Goal: Find specific page/section: Find specific page/section

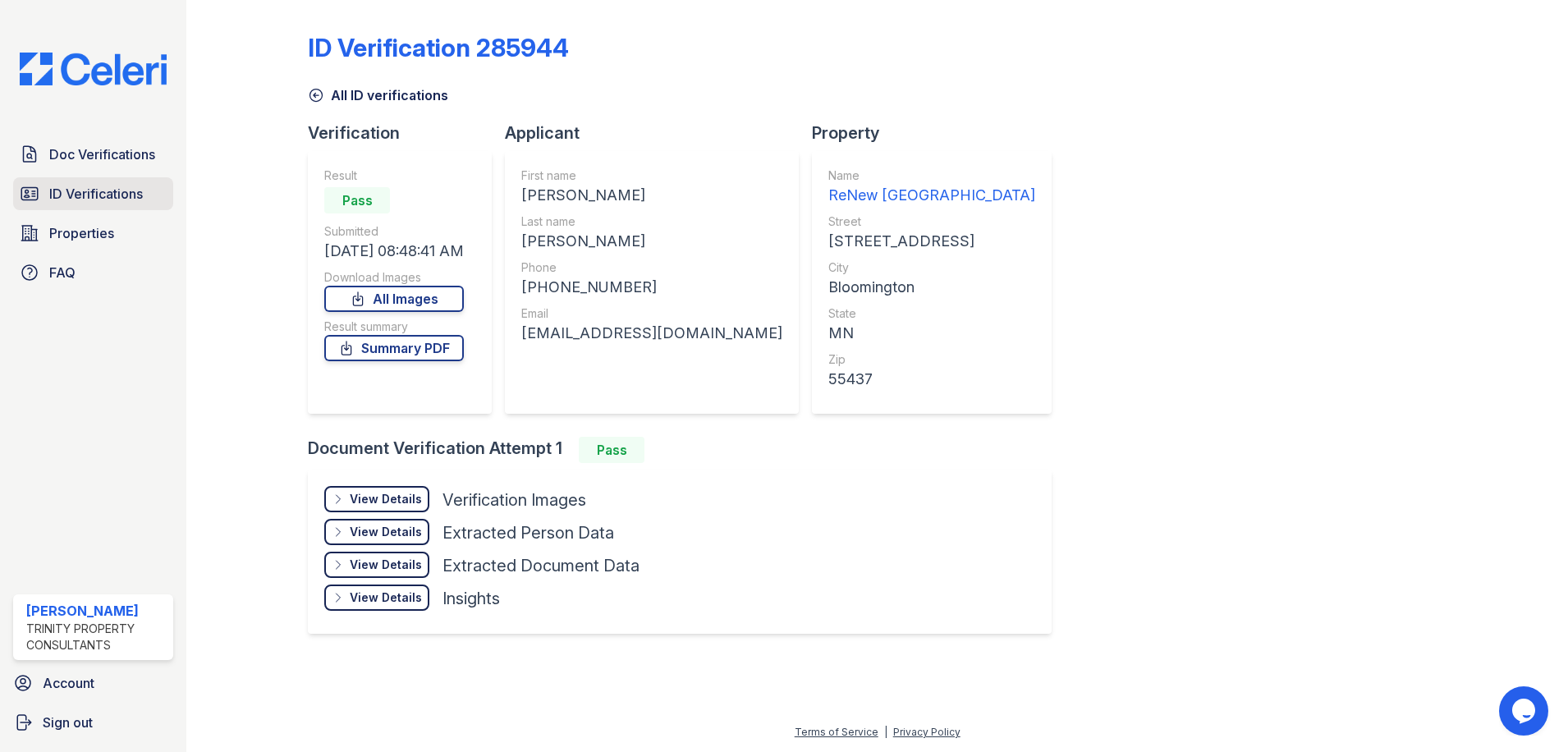
click at [113, 200] on span "ID Verifications" at bounding box center [96, 194] width 94 height 20
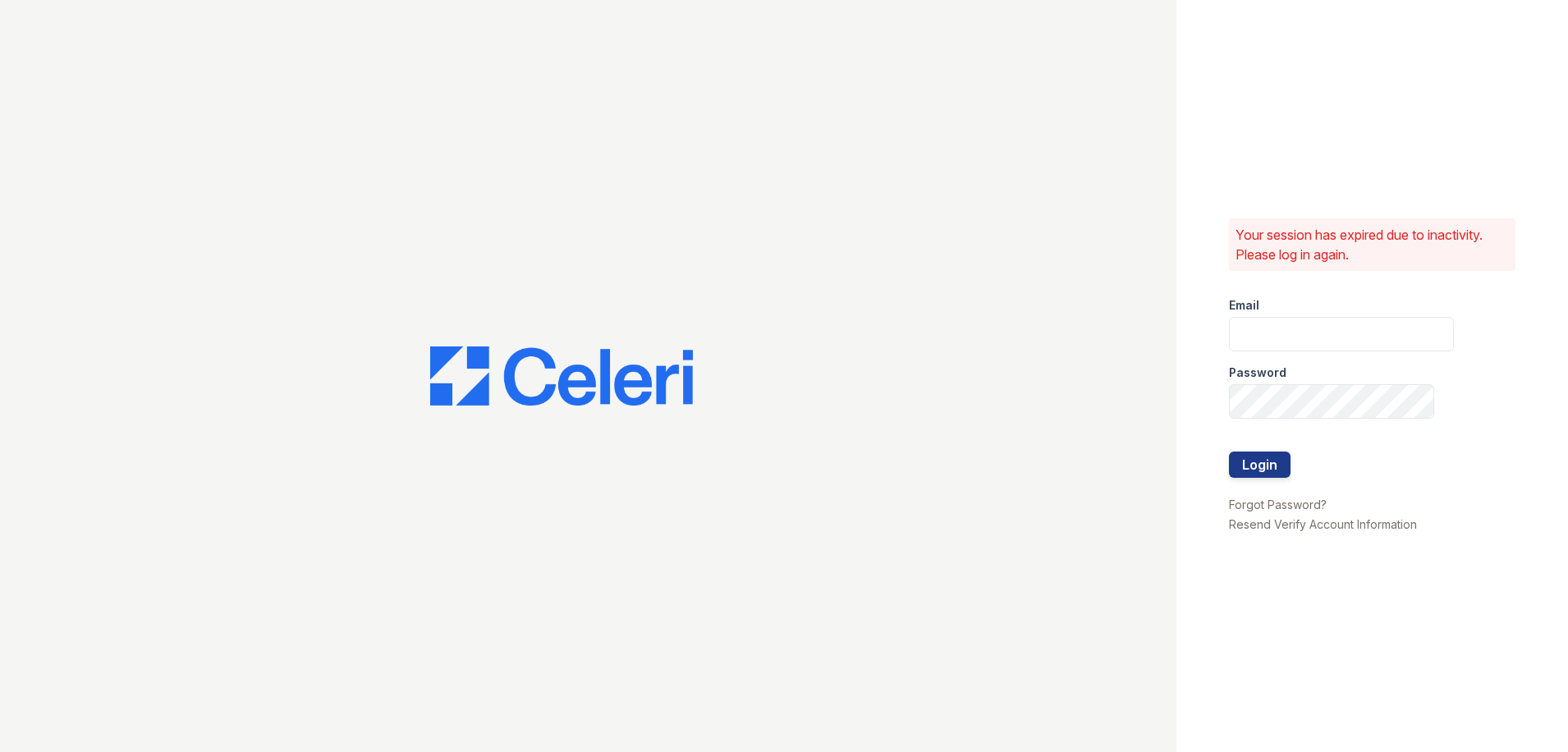
type input "[PERSON_NAME][EMAIL_ADDRESS][PERSON_NAME][DOMAIN_NAME]"
click at [1235, 463] on button "Login" at bounding box center [1260, 464] width 61 height 26
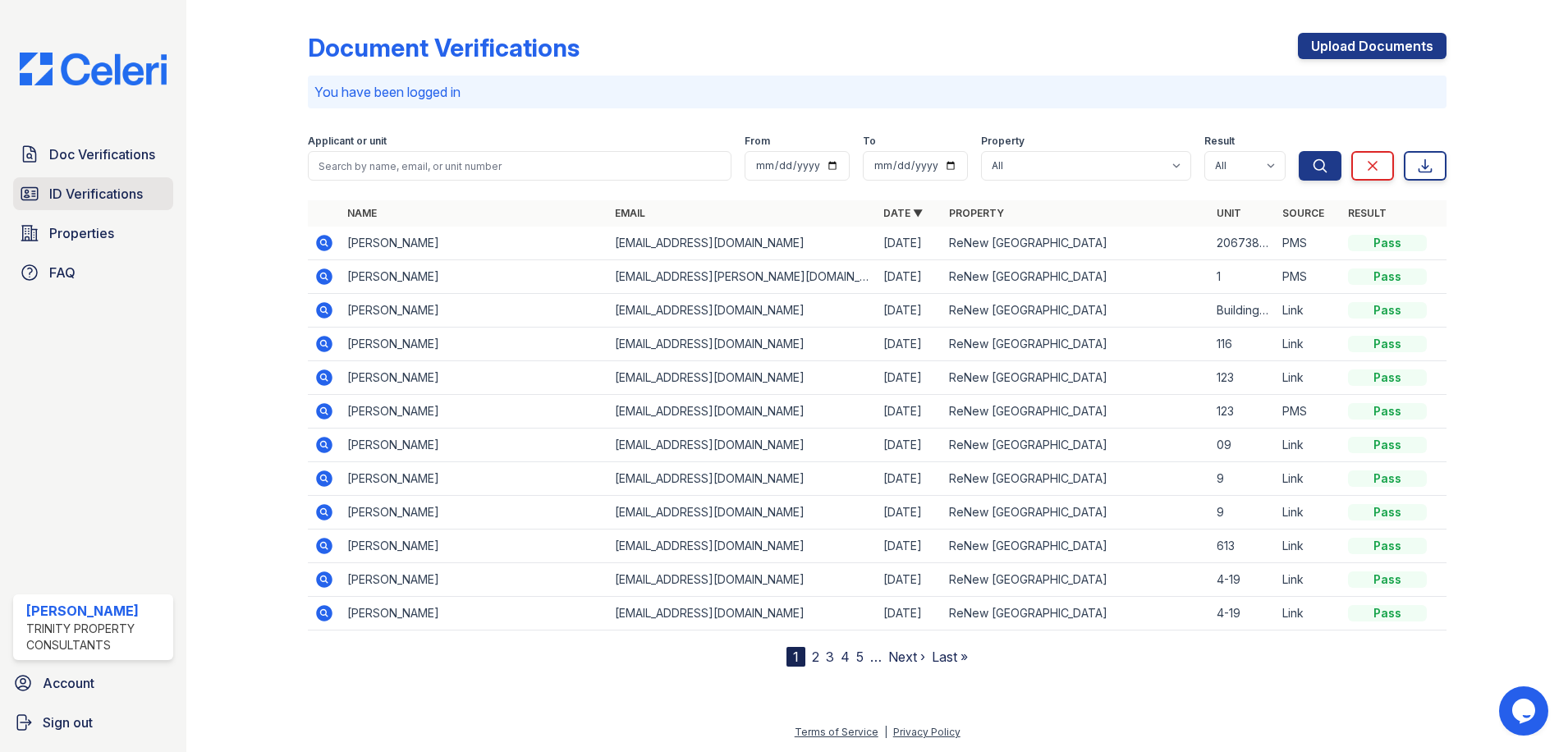
click at [137, 189] on span "ID Verifications" at bounding box center [96, 194] width 94 height 20
